Goal: Check status: Check status

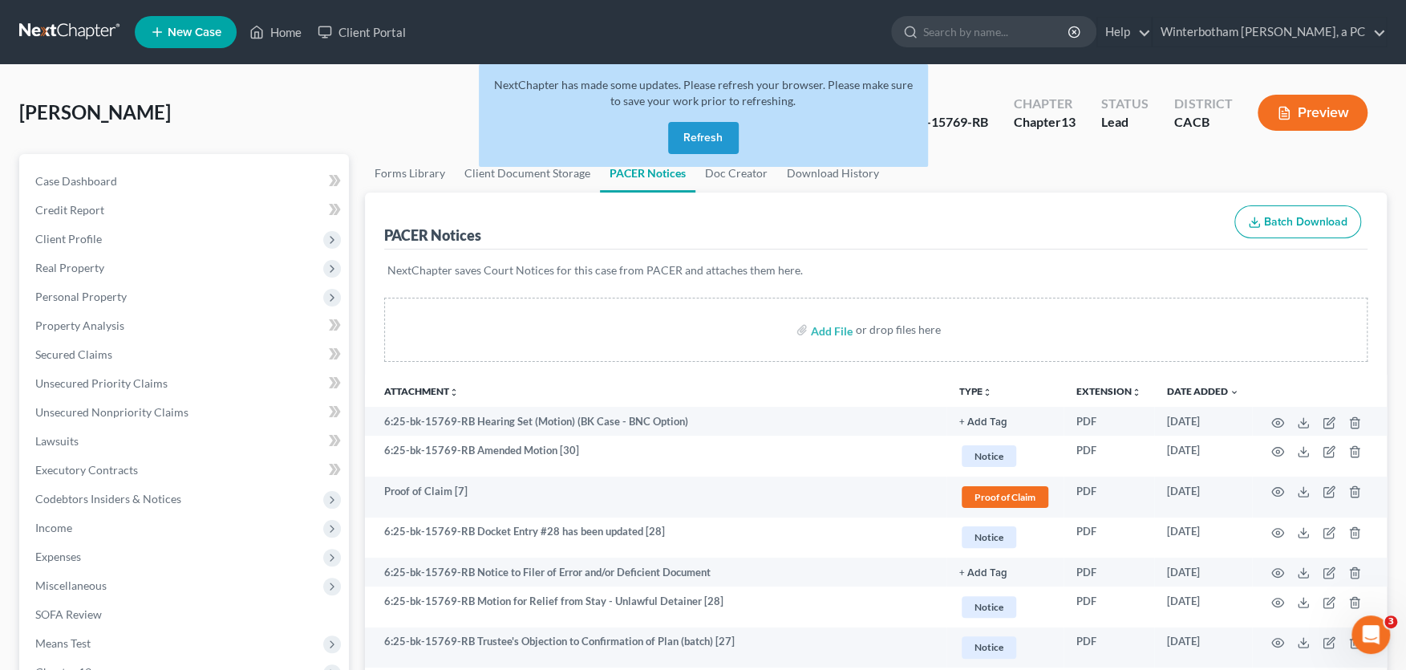
click at [699, 146] on button "Refresh" at bounding box center [703, 138] width 71 height 32
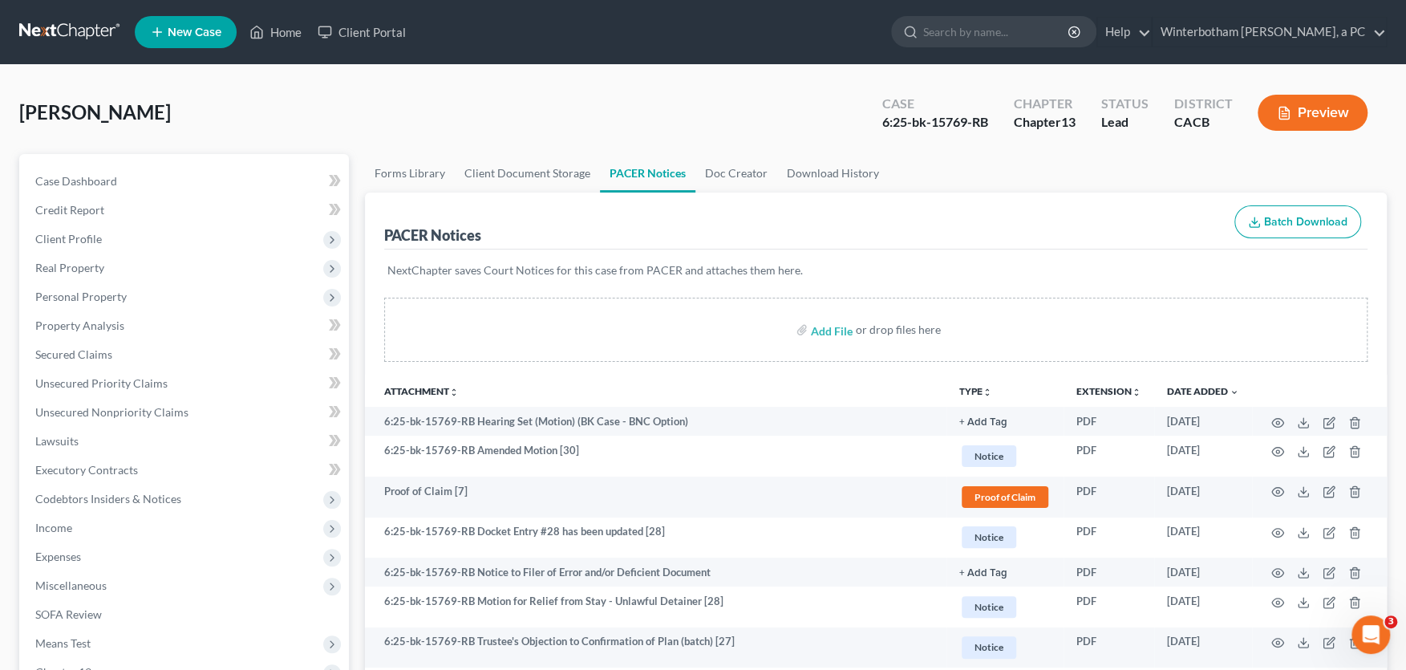
click at [93, 34] on link at bounding box center [70, 32] width 103 height 29
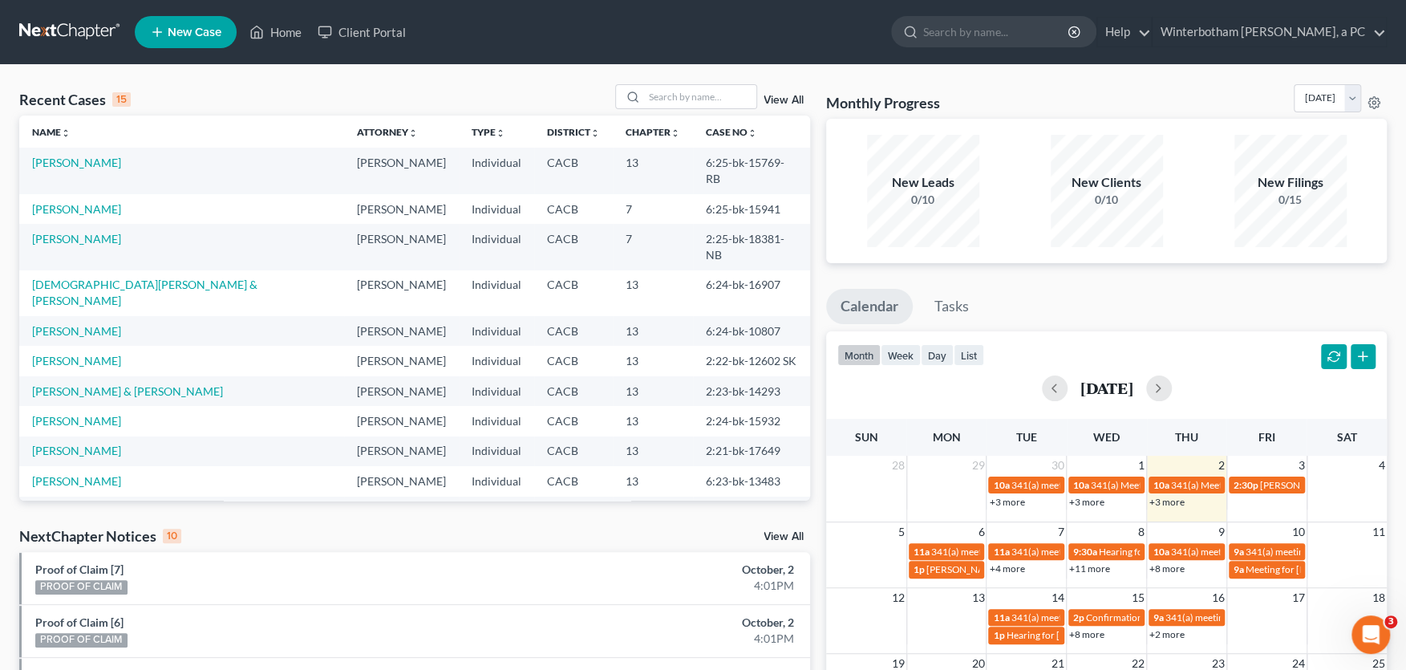
click at [795, 98] on link "View All" at bounding box center [784, 100] width 40 height 11
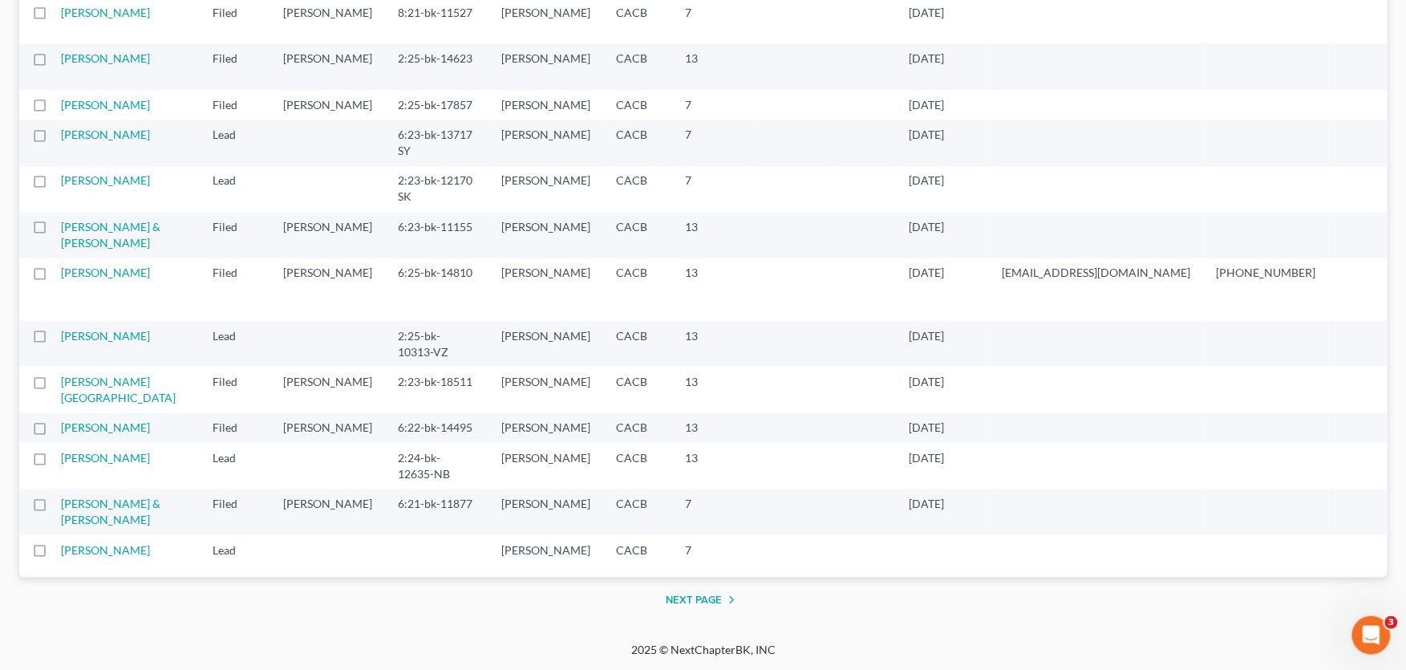
scroll to position [2383, 0]
